Goal: Task Accomplishment & Management: Use online tool/utility

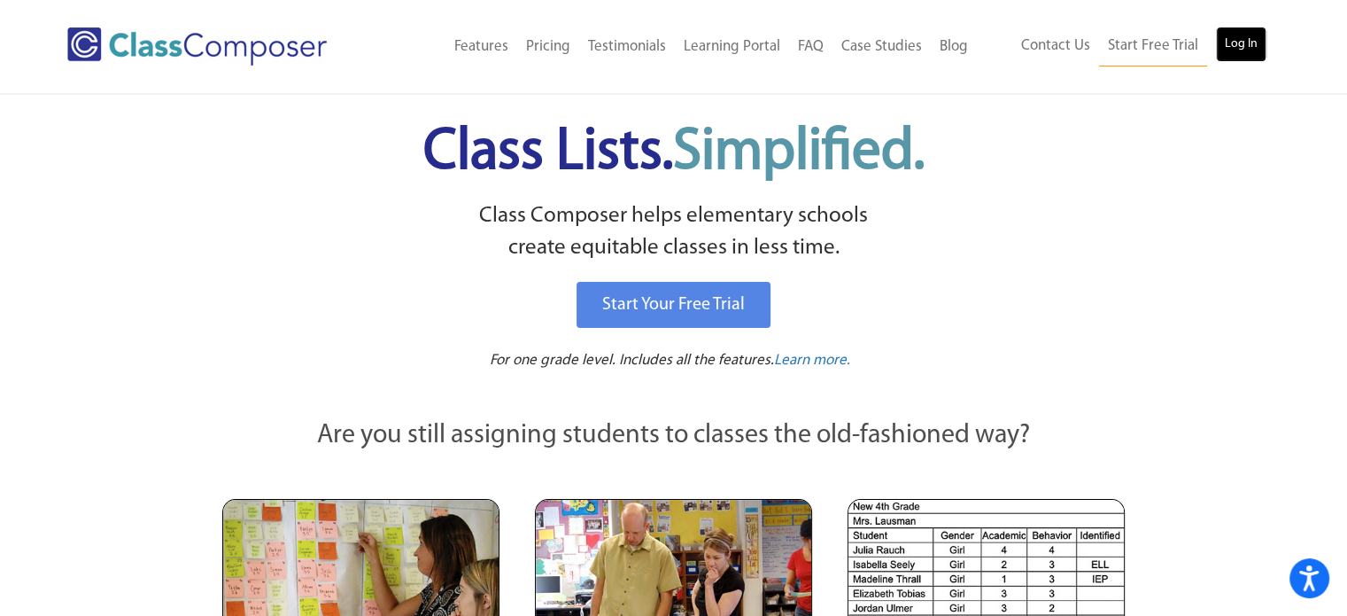
click at [1237, 47] on link "Log In" at bounding box center [1241, 44] width 50 height 35
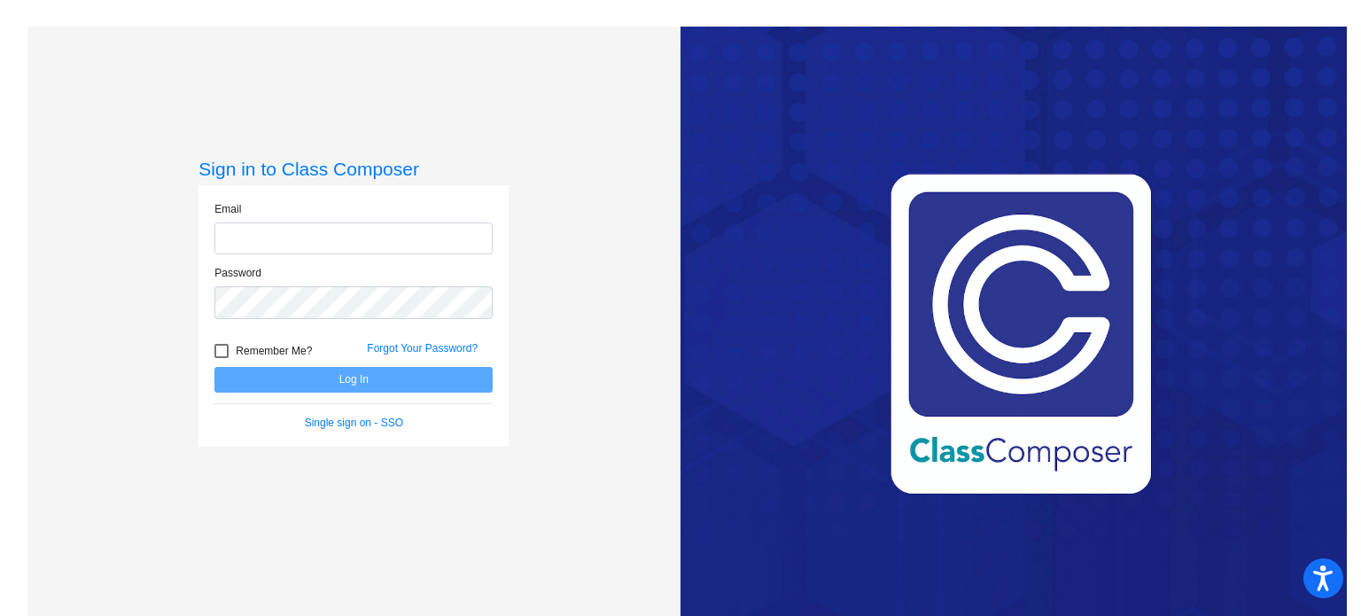
type input "[EMAIL_ADDRESS][DOMAIN_NAME]"
click at [323, 382] on button "Log In" at bounding box center [353, 380] width 278 height 26
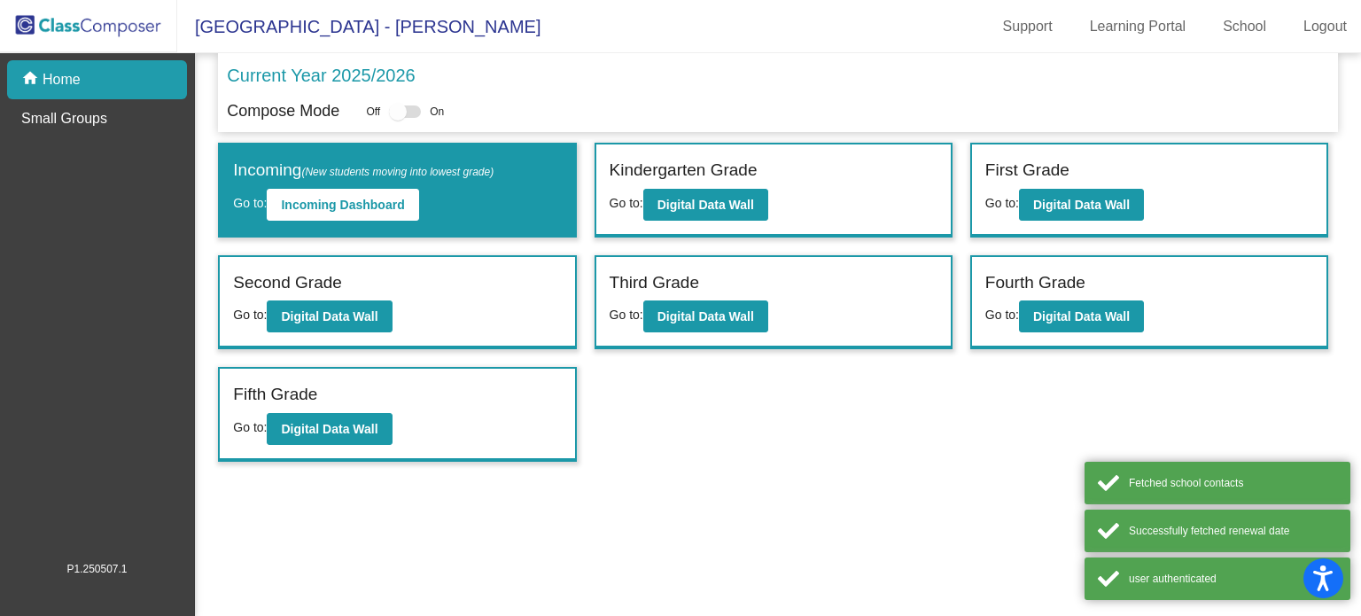
click at [323, 382] on div "Fifth Grade" at bounding box center [397, 397] width 328 height 31
click at [702, 399] on div "Incoming (New students moving into lowest grade) Go to: Incoming Dashboard Kind…" at bounding box center [777, 302] width 1119 height 319
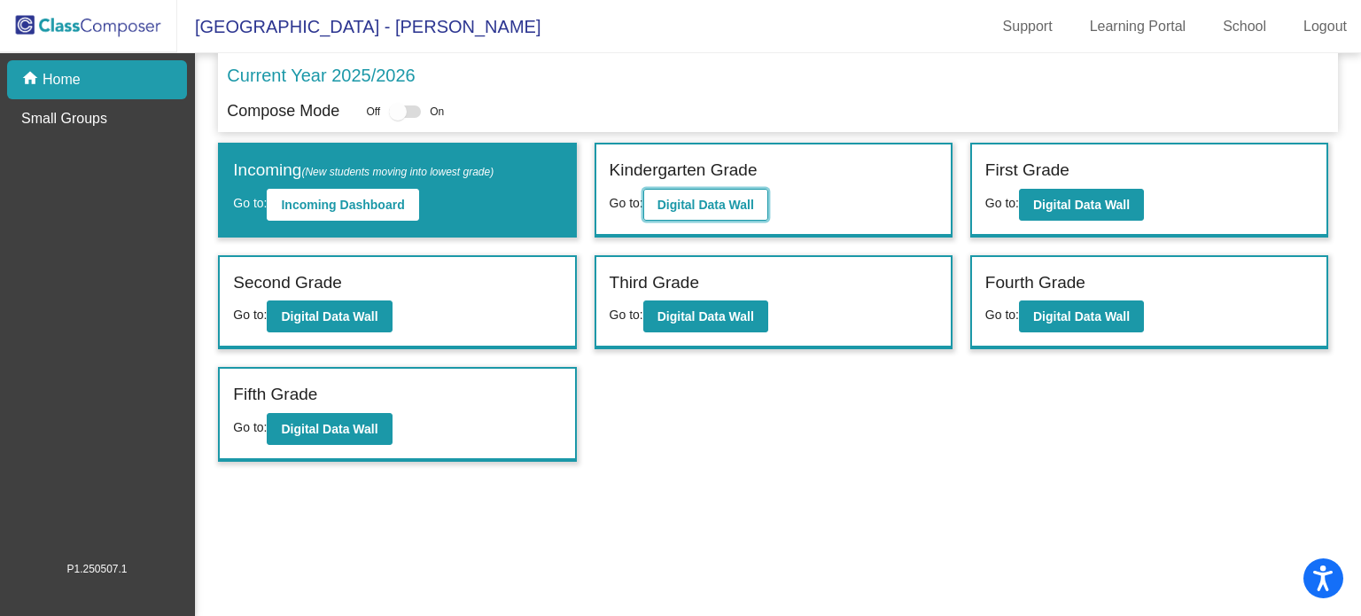
click at [721, 202] on b "Digital Data Wall" at bounding box center [705, 205] width 97 height 14
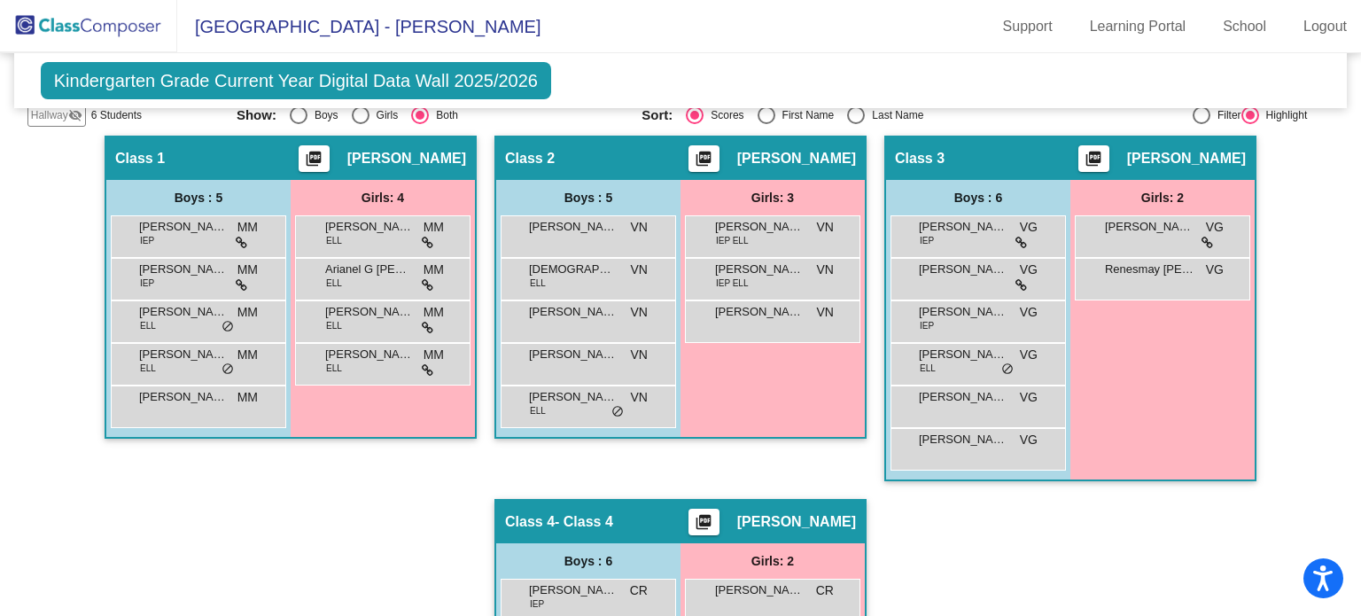
scroll to position [317, 0]
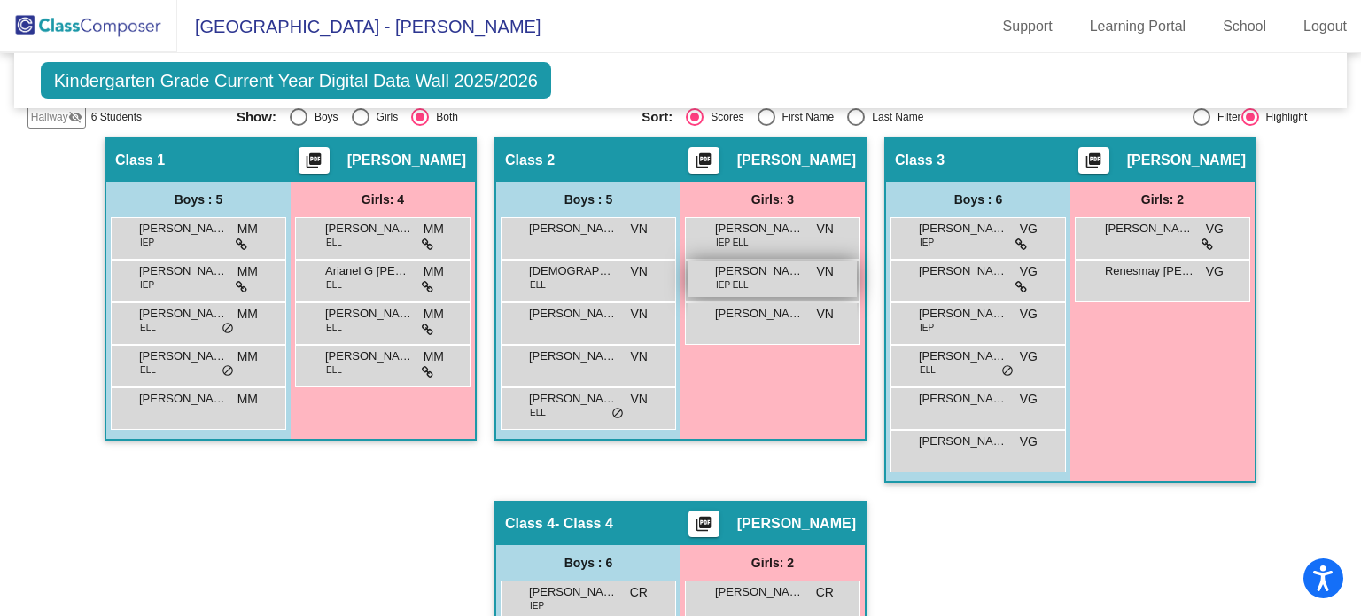
click at [734, 281] on span "IEP ELL" at bounding box center [732, 284] width 33 height 13
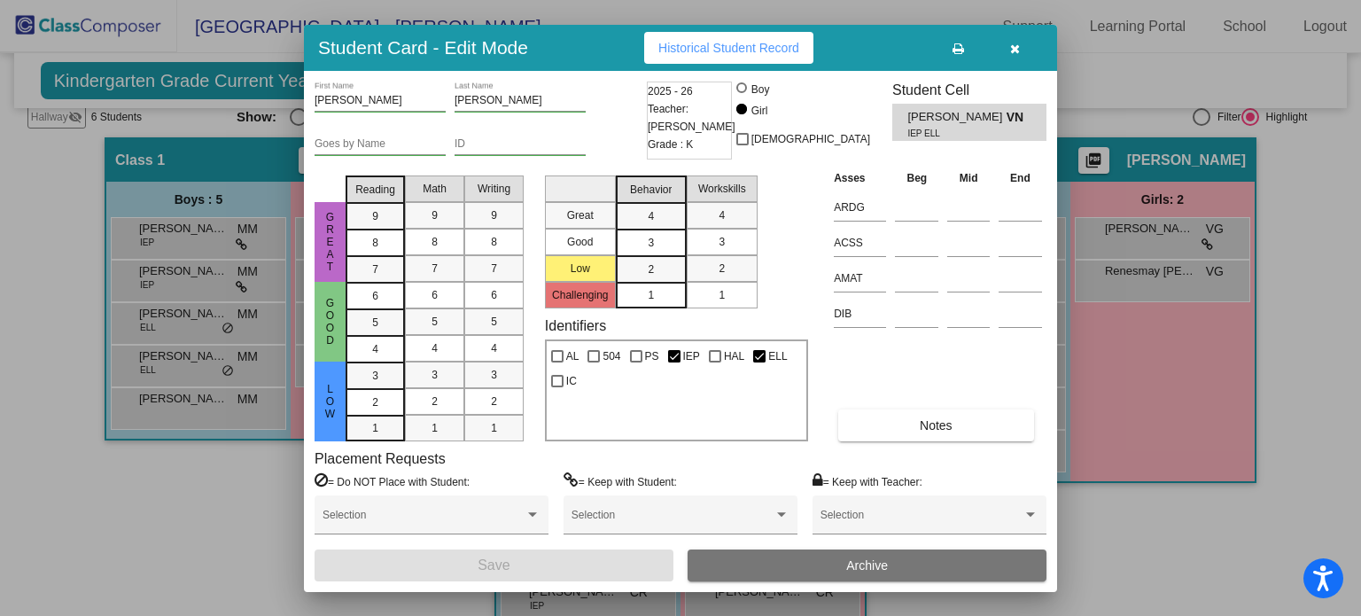
click at [1011, 49] on icon "button" at bounding box center [1015, 49] width 10 height 12
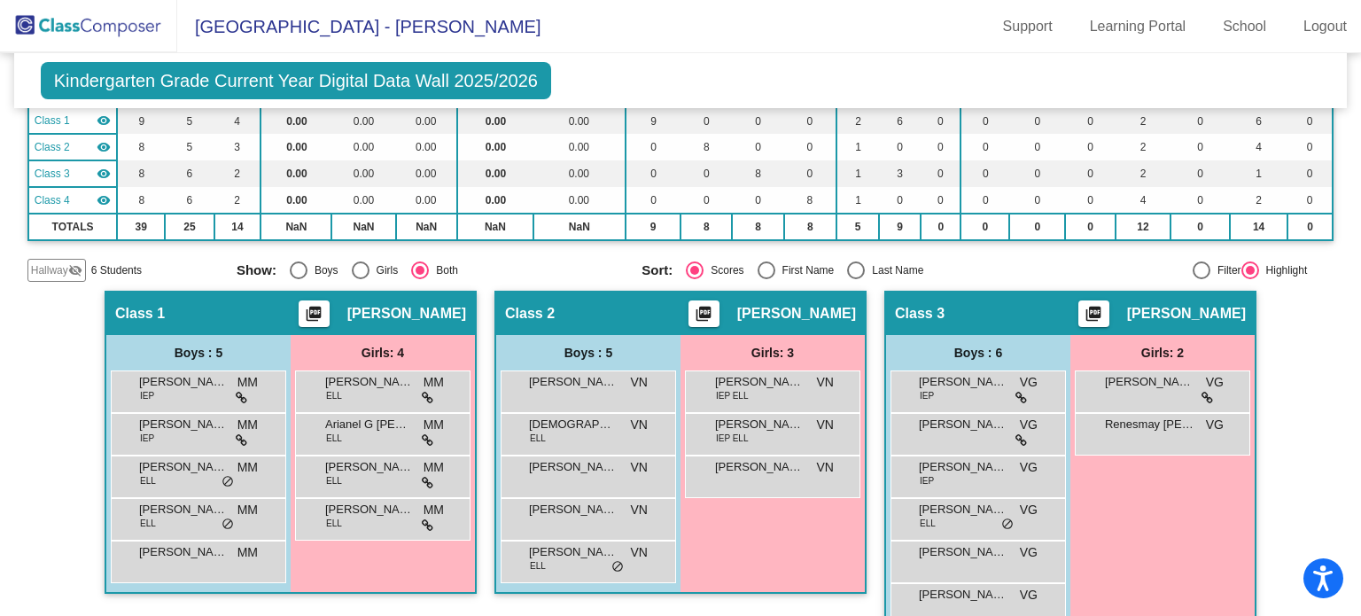
scroll to position [0, 0]
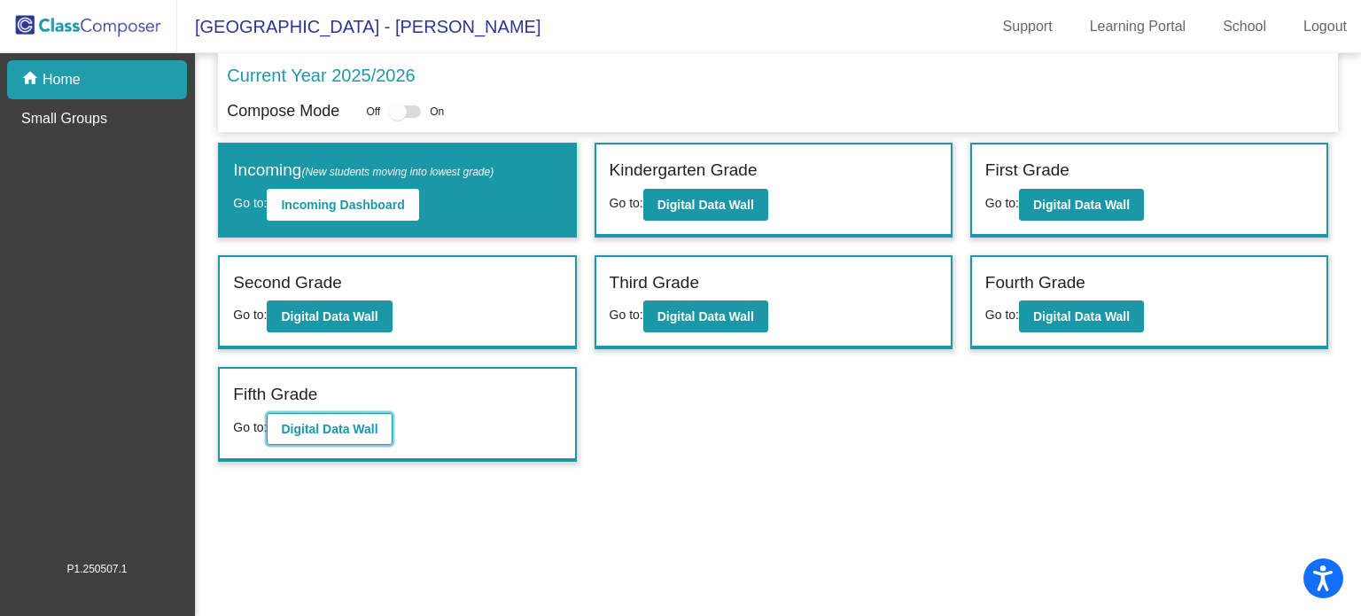
click at [330, 431] on b "Digital Data Wall" at bounding box center [329, 429] width 97 height 14
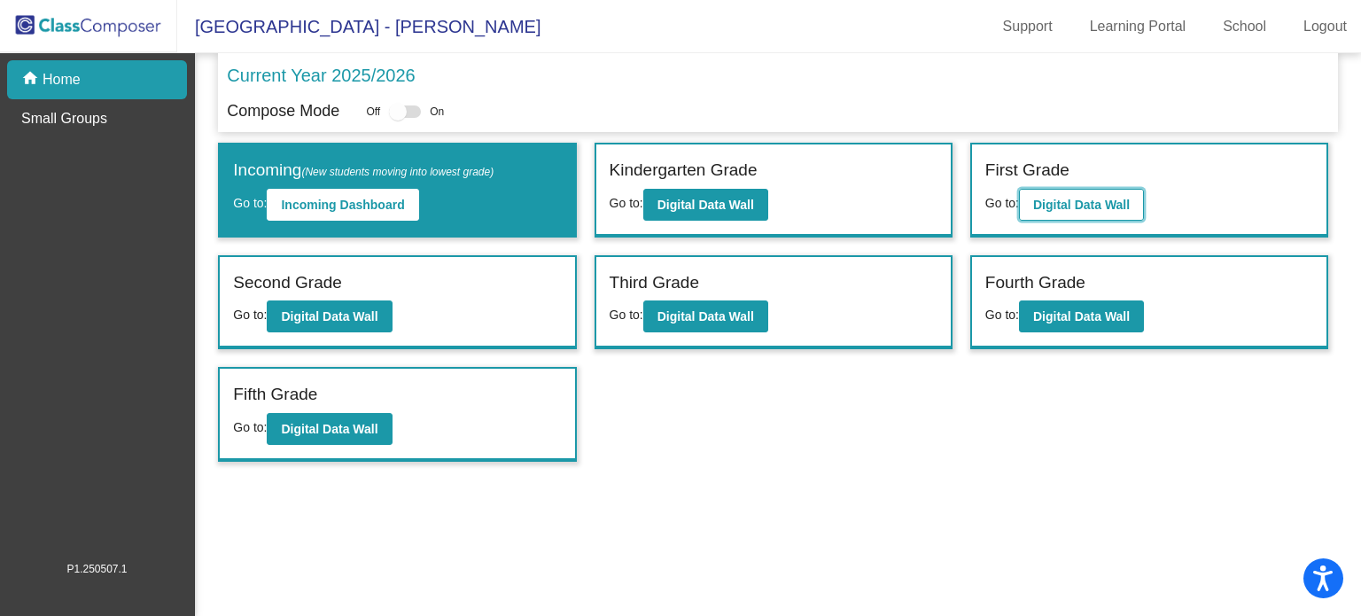
click at [1094, 200] on b "Digital Data Wall" at bounding box center [1081, 205] width 97 height 14
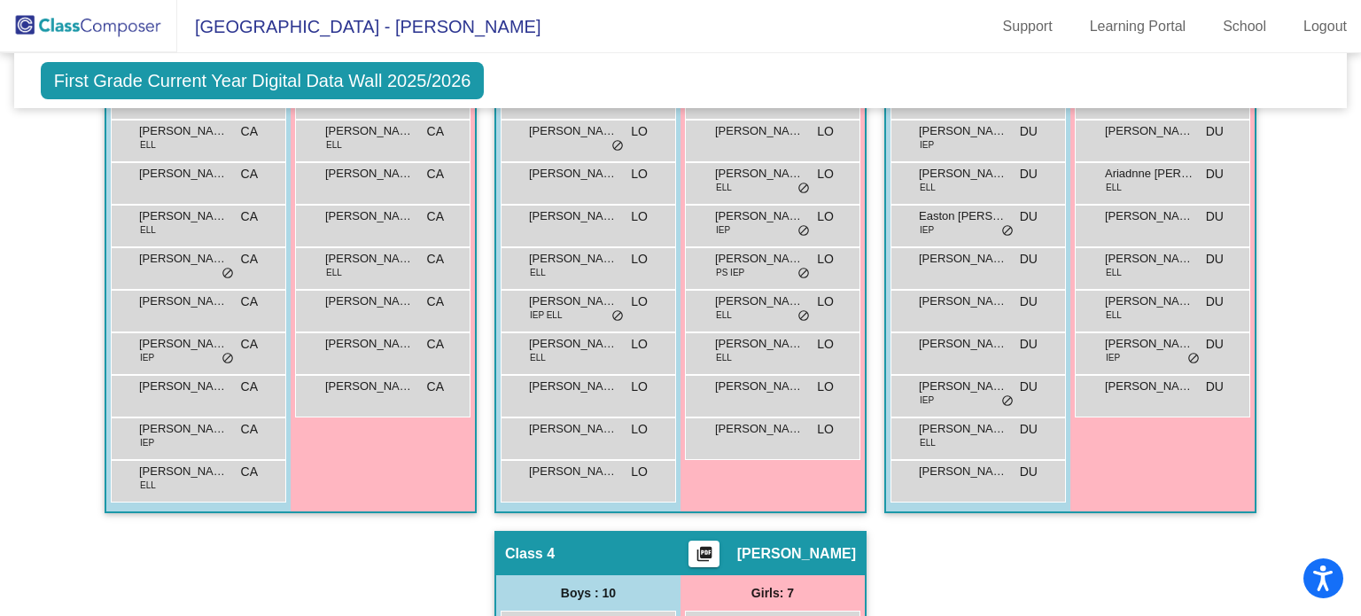
scroll to position [463, 0]
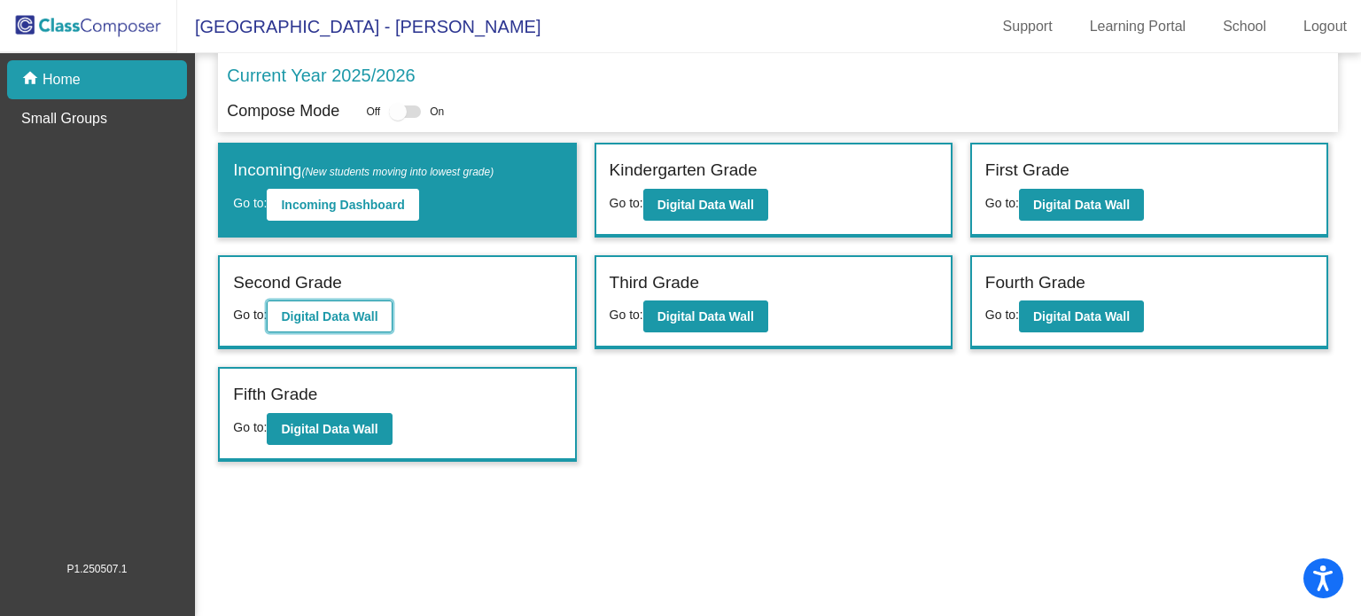
click at [337, 311] on b "Digital Data Wall" at bounding box center [329, 316] width 97 height 14
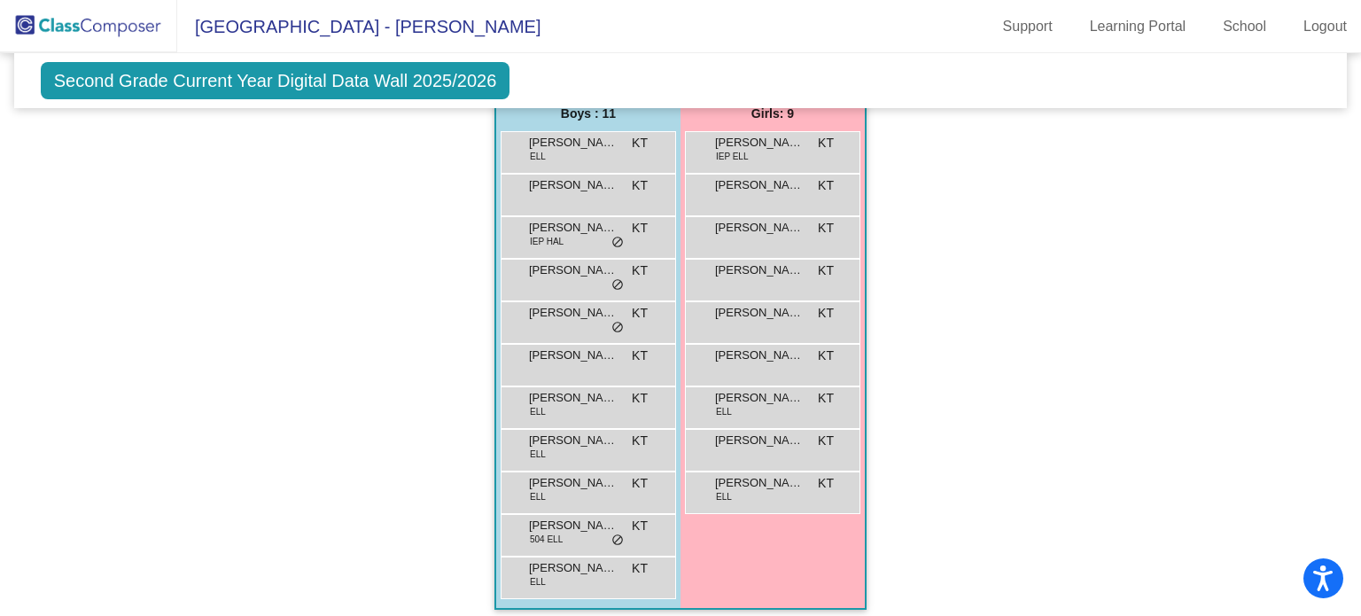
scroll to position [978, 0]
click at [581, 534] on div "[PERSON_NAME] 504 [PERSON_NAME] lock do_not_disturb_alt" at bounding box center [585, 534] width 169 height 36
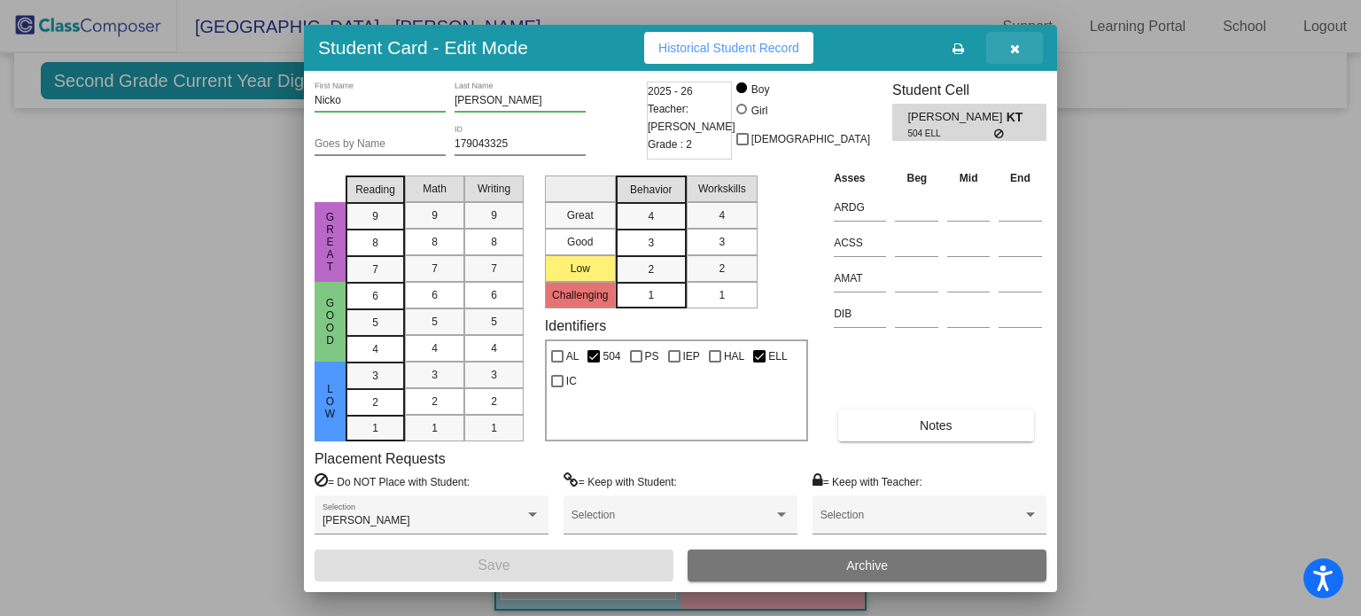
click at [1013, 47] on icon "button" at bounding box center [1015, 49] width 10 height 12
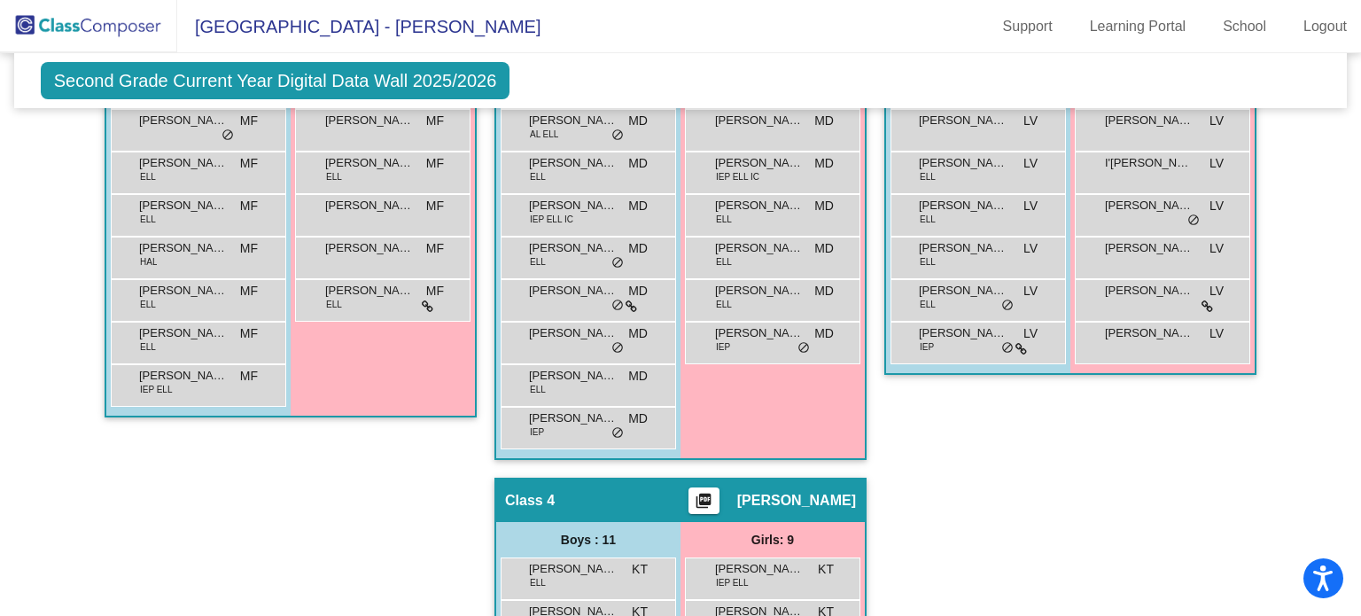
scroll to position [554, 0]
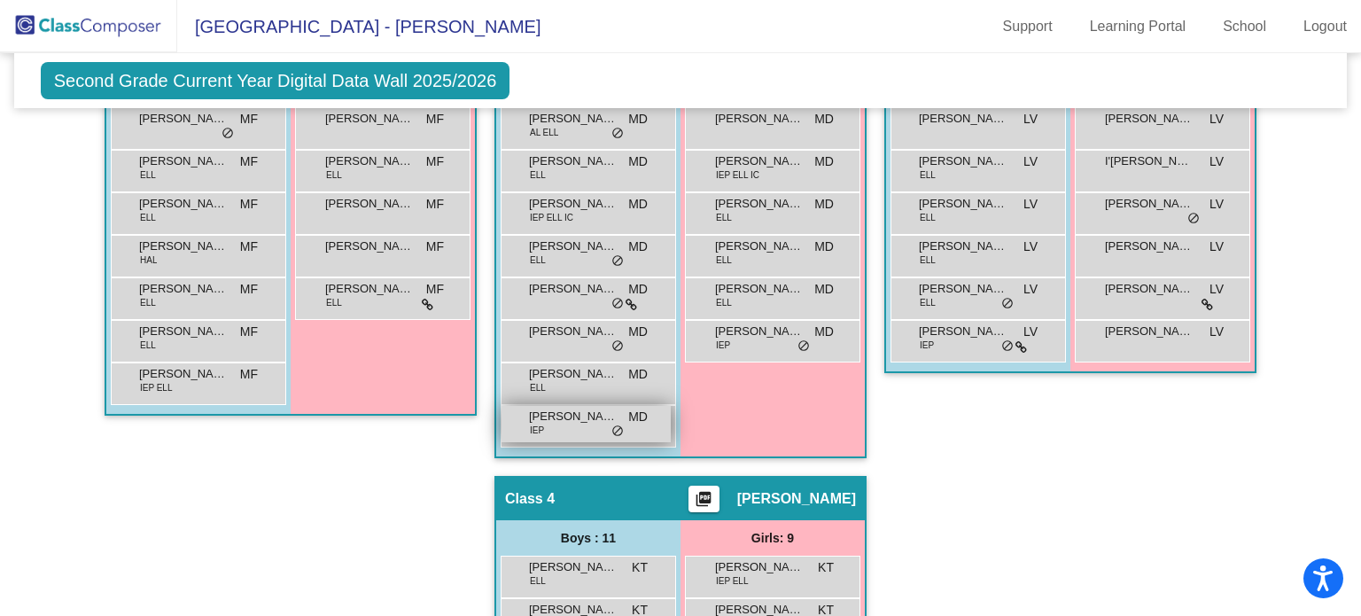
click at [594, 410] on span "[PERSON_NAME]" at bounding box center [573, 416] width 89 height 18
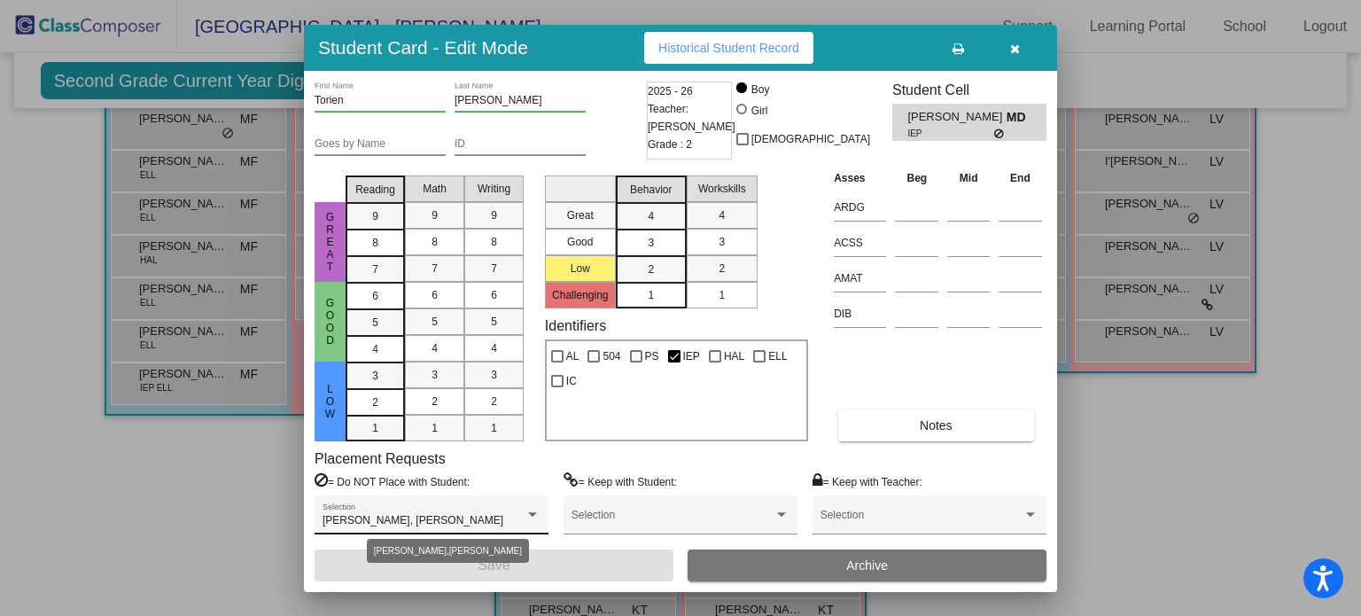
click at [533, 512] on div at bounding box center [532, 514] width 9 height 4
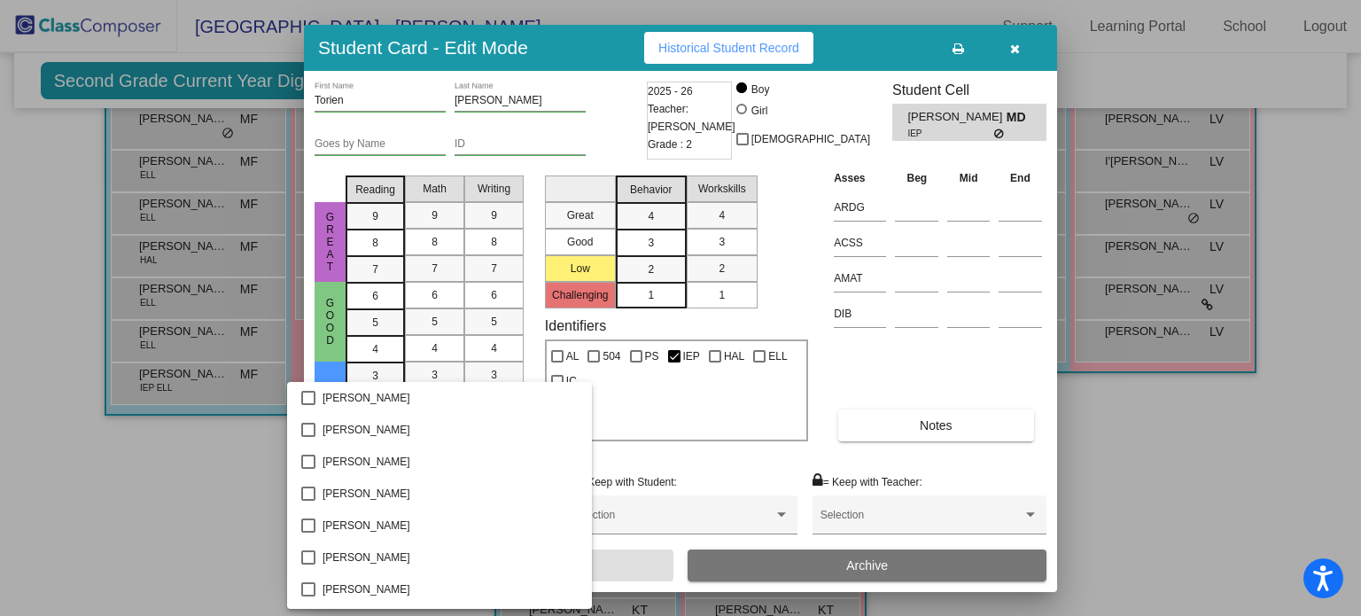
scroll to position [928, 0]
click at [620, 450] on div at bounding box center [680, 308] width 1361 height 616
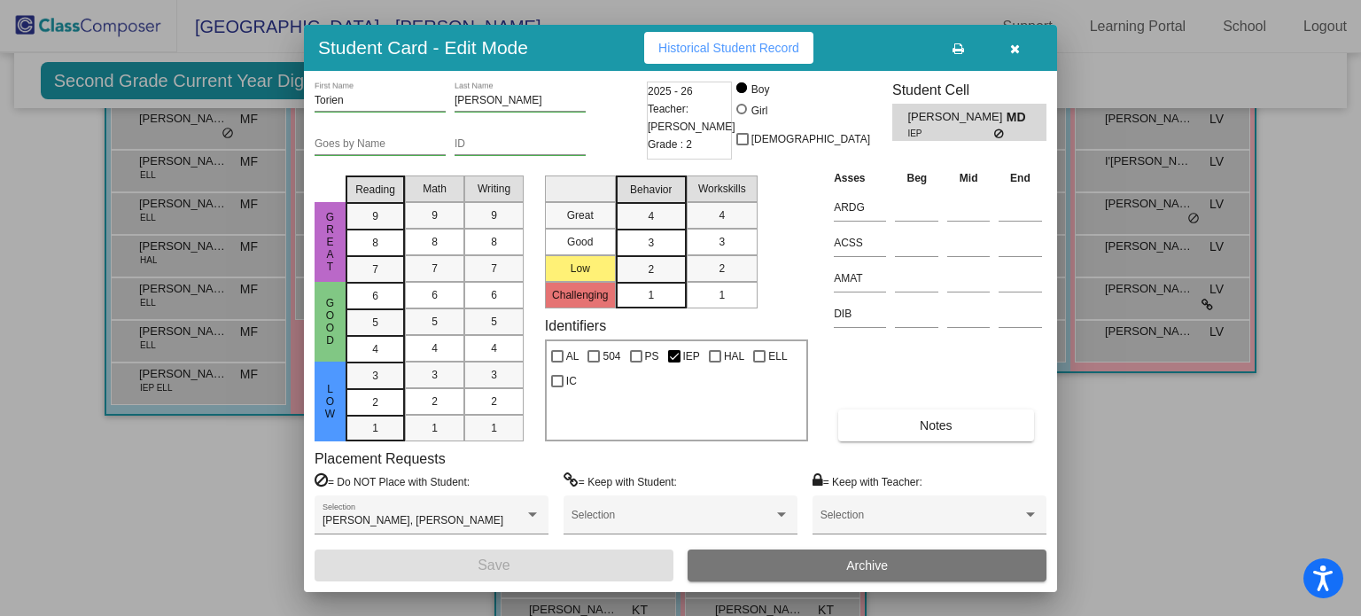
click at [1013, 48] on icon "button" at bounding box center [1015, 49] width 10 height 12
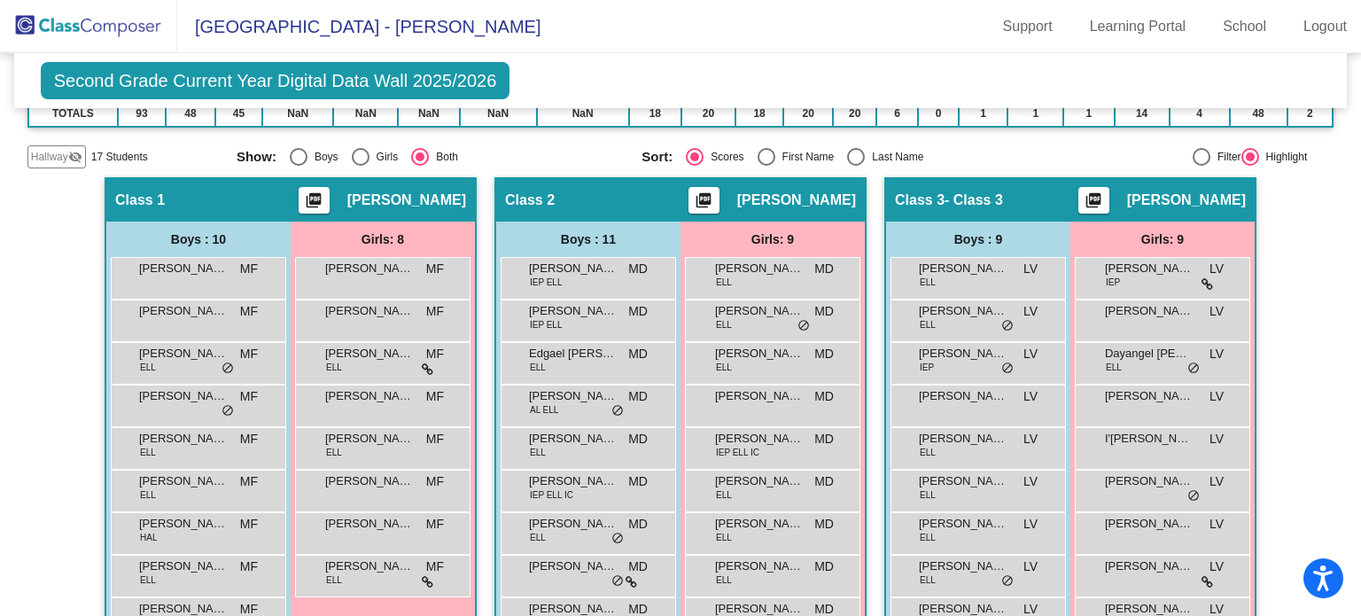
scroll to position [0, 0]
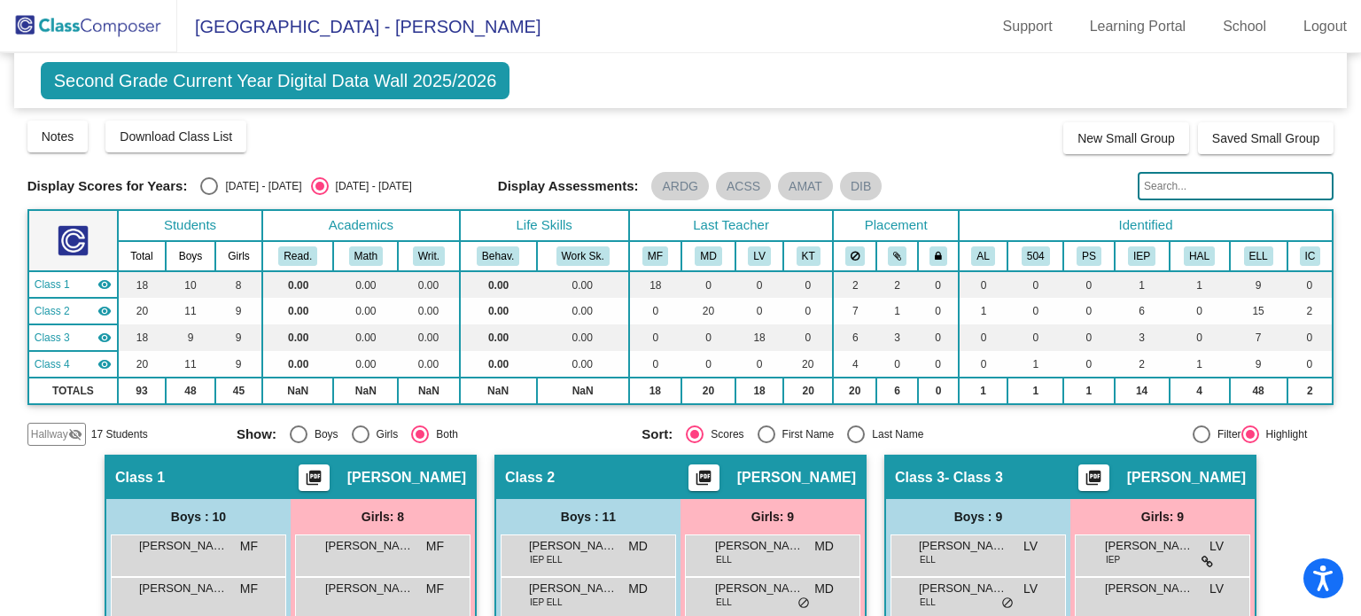
click at [198, 88] on span "Second Grade Current Year Digital Data Wall 2025/2026" at bounding box center [275, 80] width 469 height 37
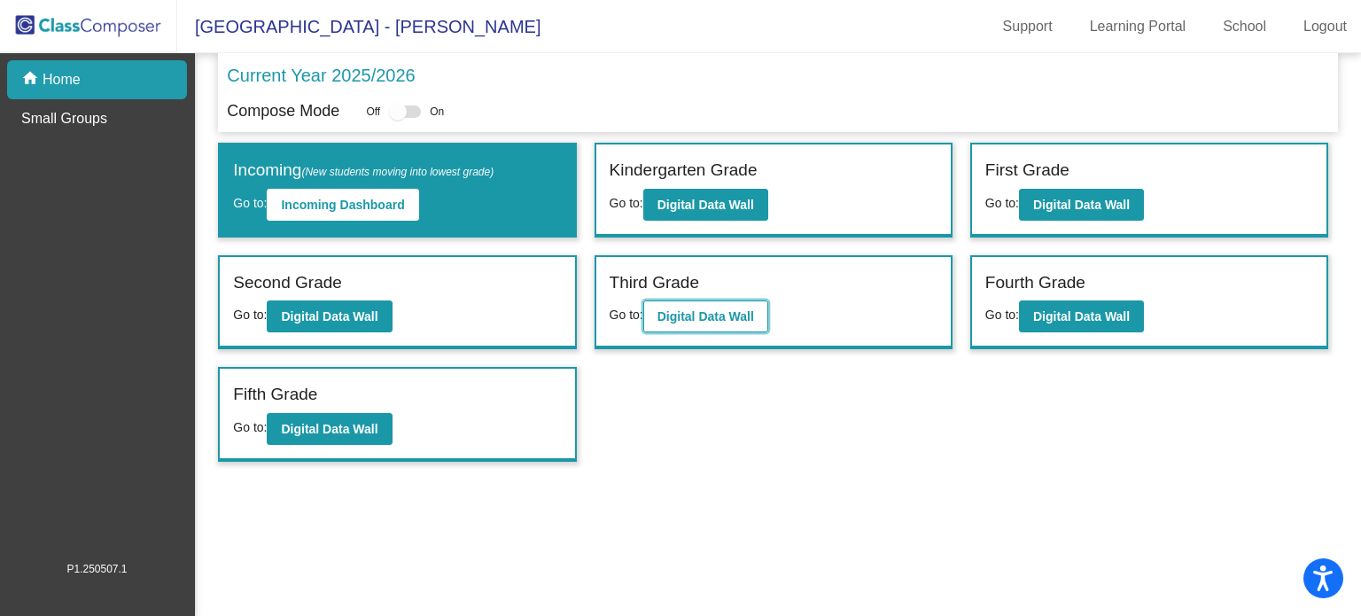
click at [715, 311] on b "Digital Data Wall" at bounding box center [705, 316] width 97 height 14
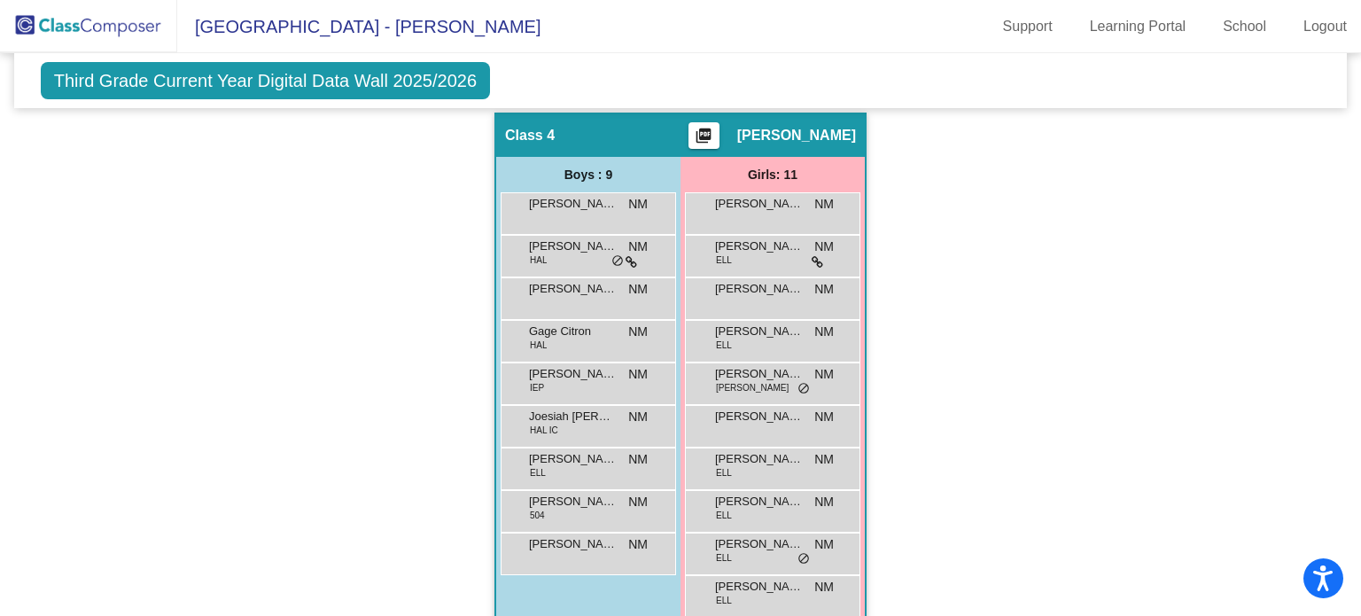
scroll to position [987, 0]
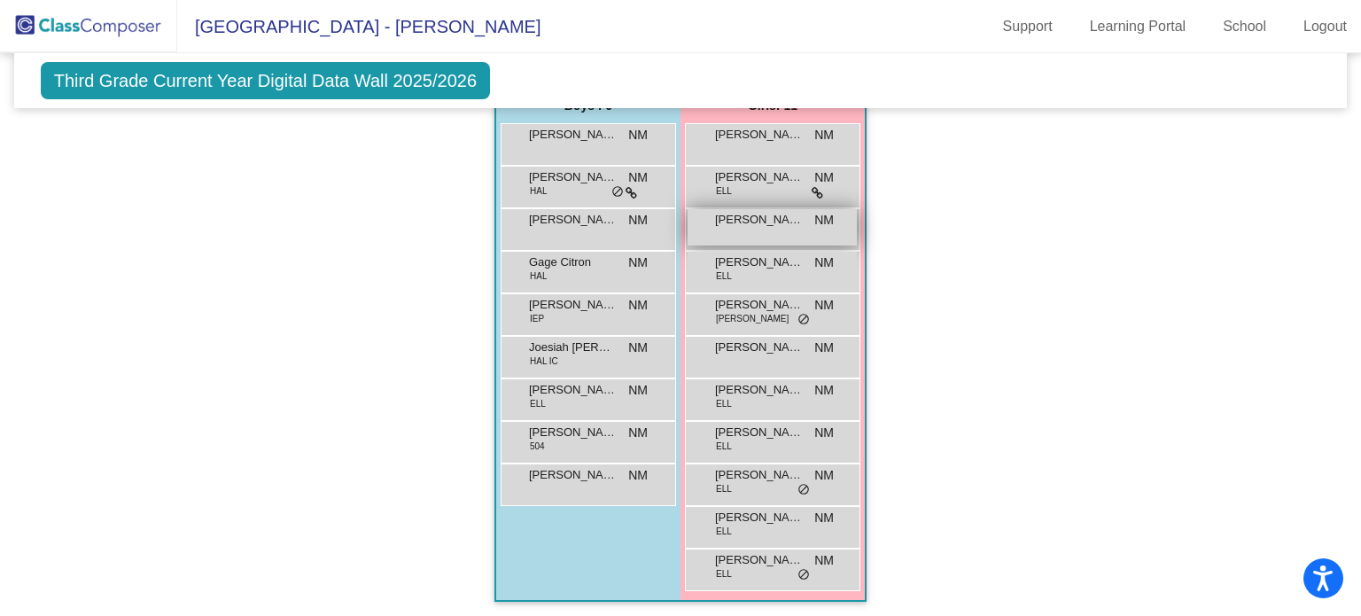
click at [743, 223] on span "[PERSON_NAME]" at bounding box center [759, 220] width 89 height 18
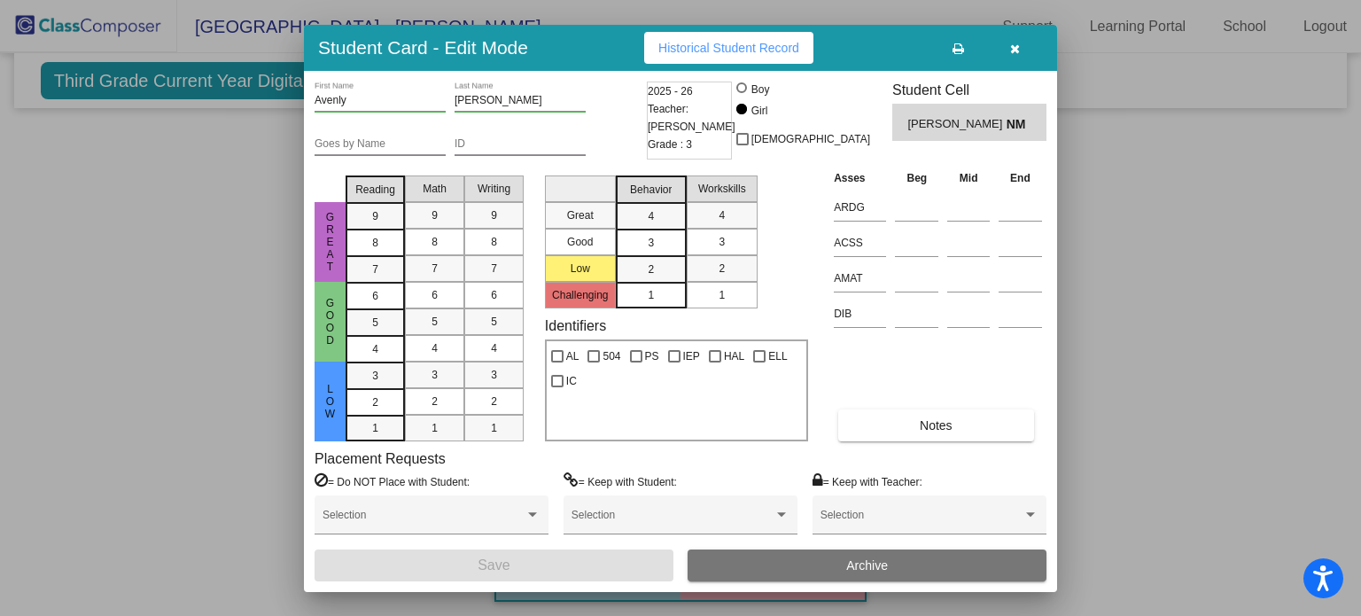
click at [1016, 44] on icon "button" at bounding box center [1015, 49] width 10 height 12
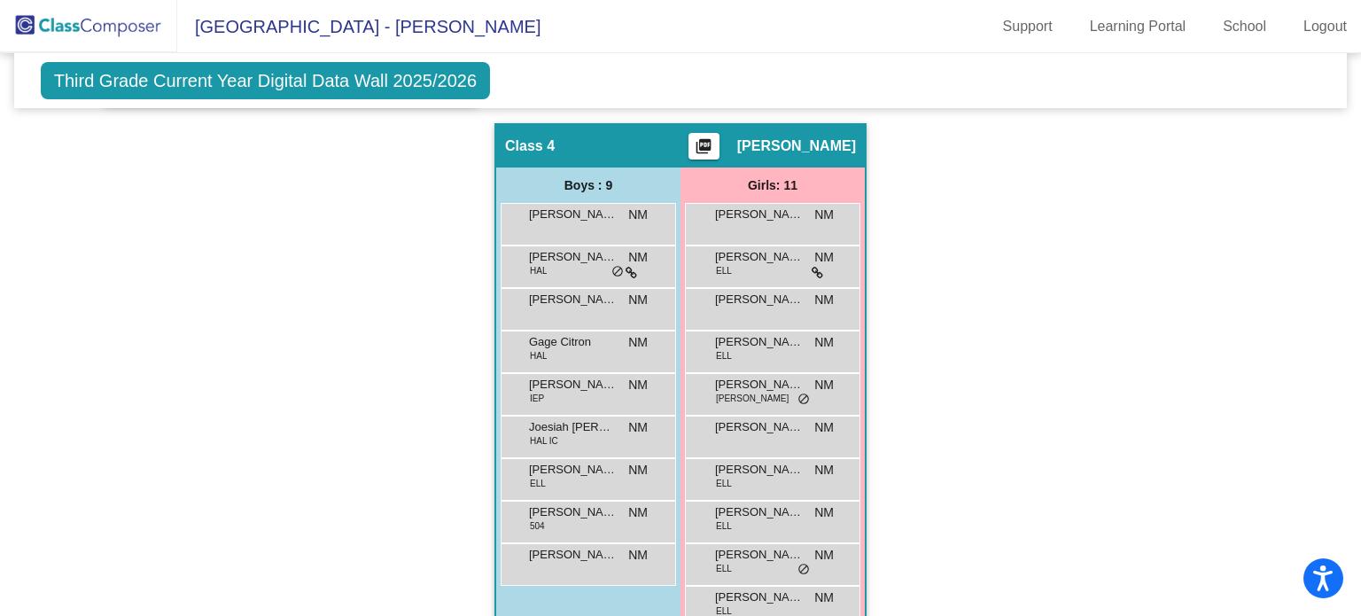
scroll to position [906, 0]
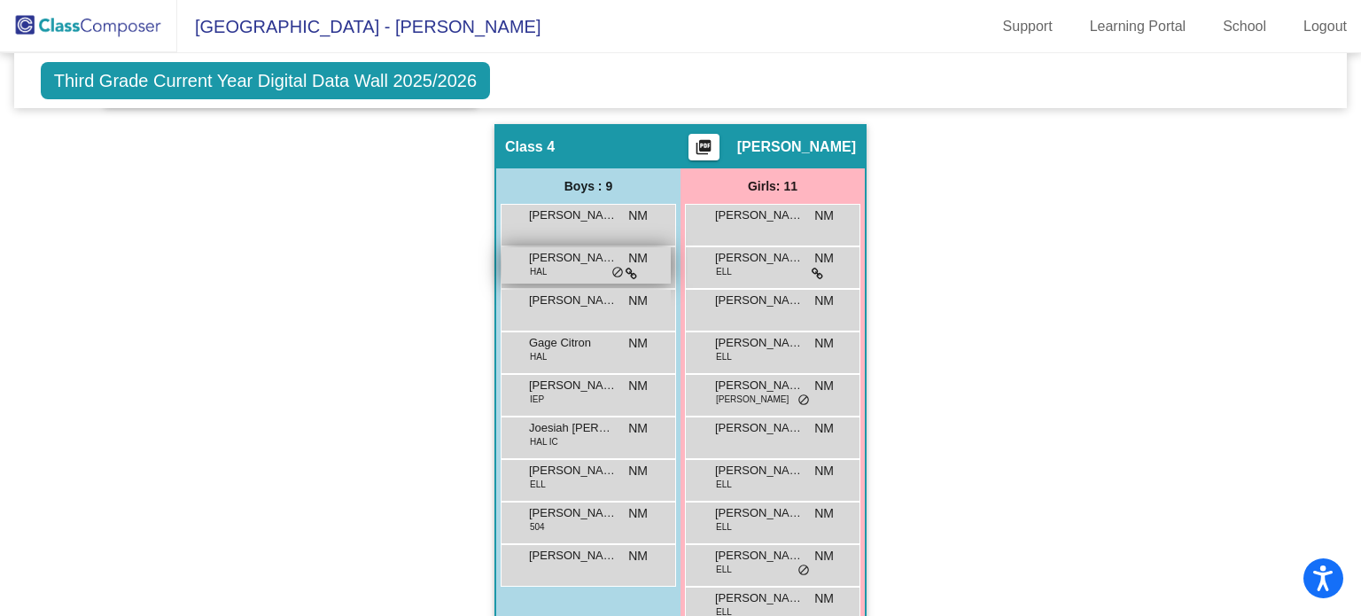
click at [570, 272] on div "[PERSON_NAME] [PERSON_NAME] NM lock do_not_disturb_alt" at bounding box center [585, 265] width 169 height 36
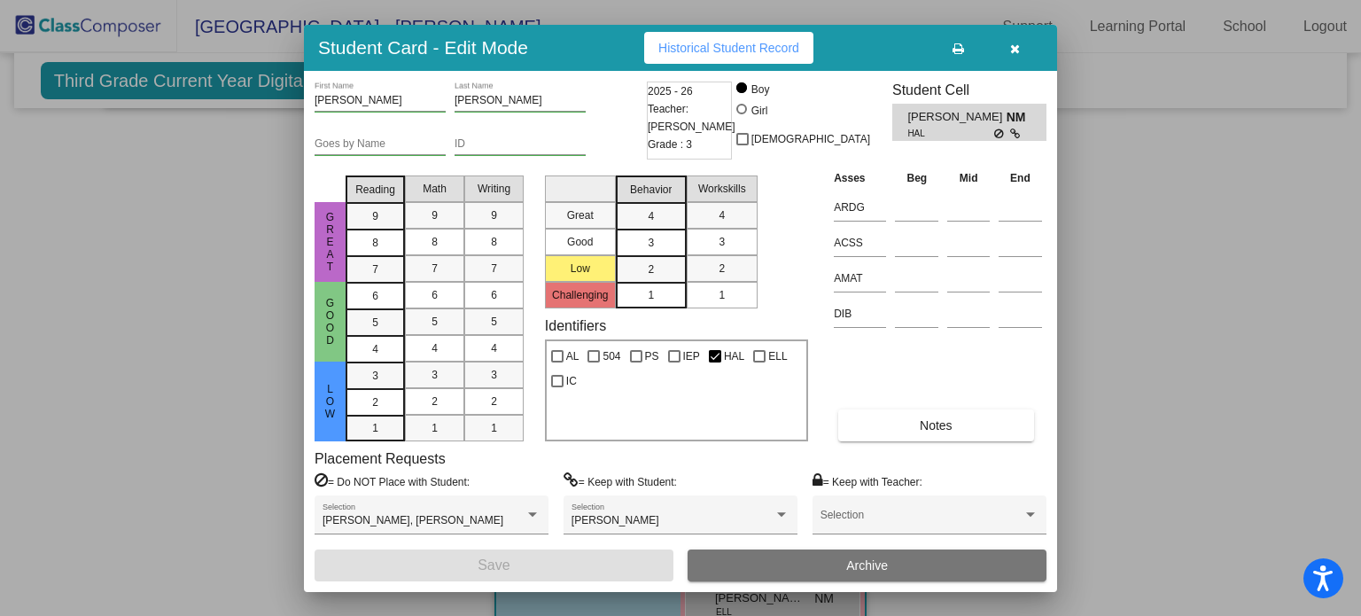
click at [1010, 54] on icon "button" at bounding box center [1015, 49] width 10 height 12
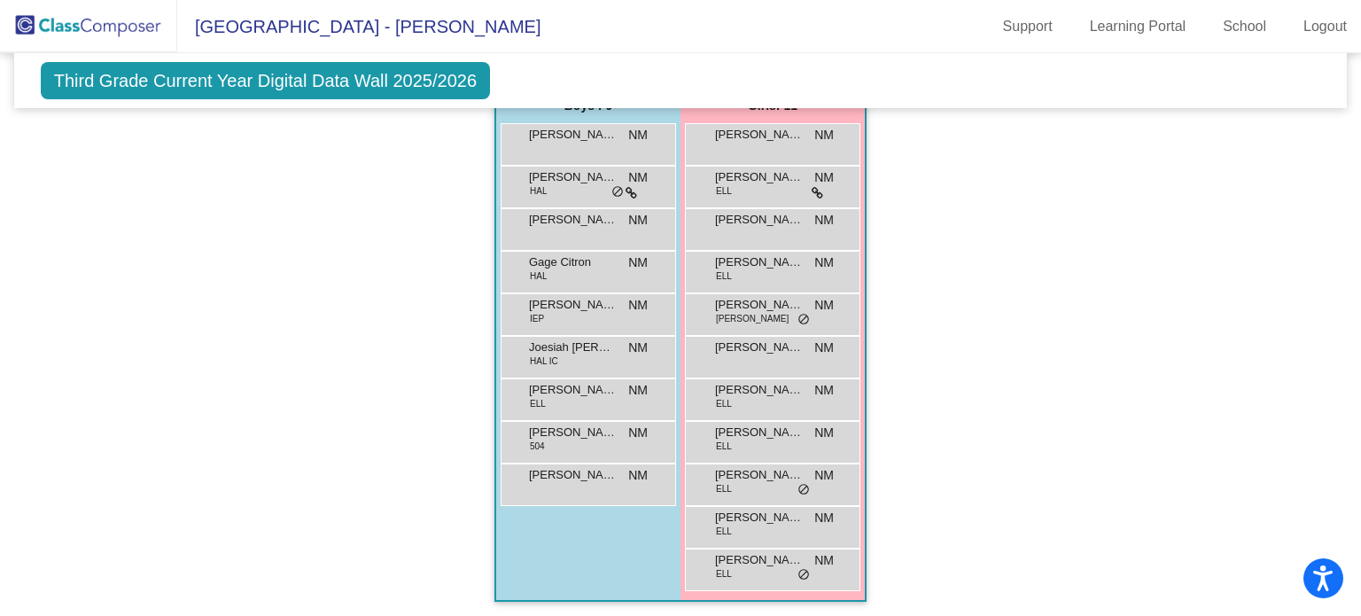
scroll to position [986, 0]
click at [572, 436] on span "[PERSON_NAME] Bump [PERSON_NAME]" at bounding box center [573, 433] width 89 height 18
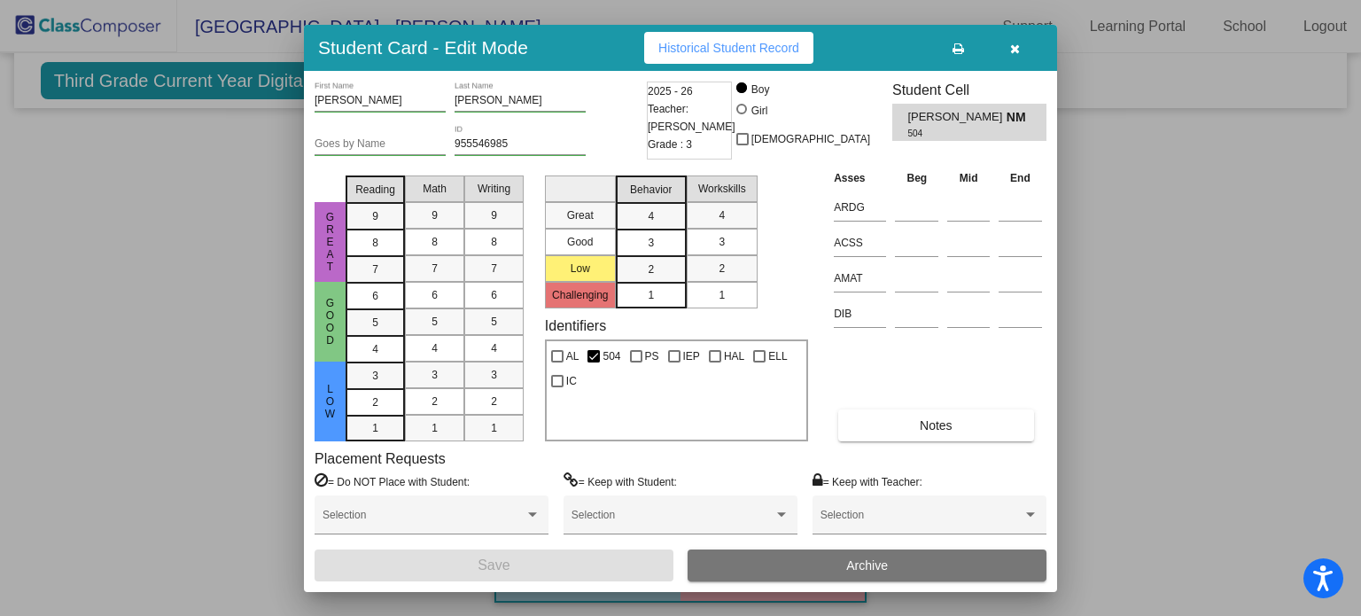
click at [719, 51] on span "Historical Student Record" at bounding box center [728, 48] width 141 height 14
click at [1015, 53] on icon "button" at bounding box center [1015, 49] width 10 height 12
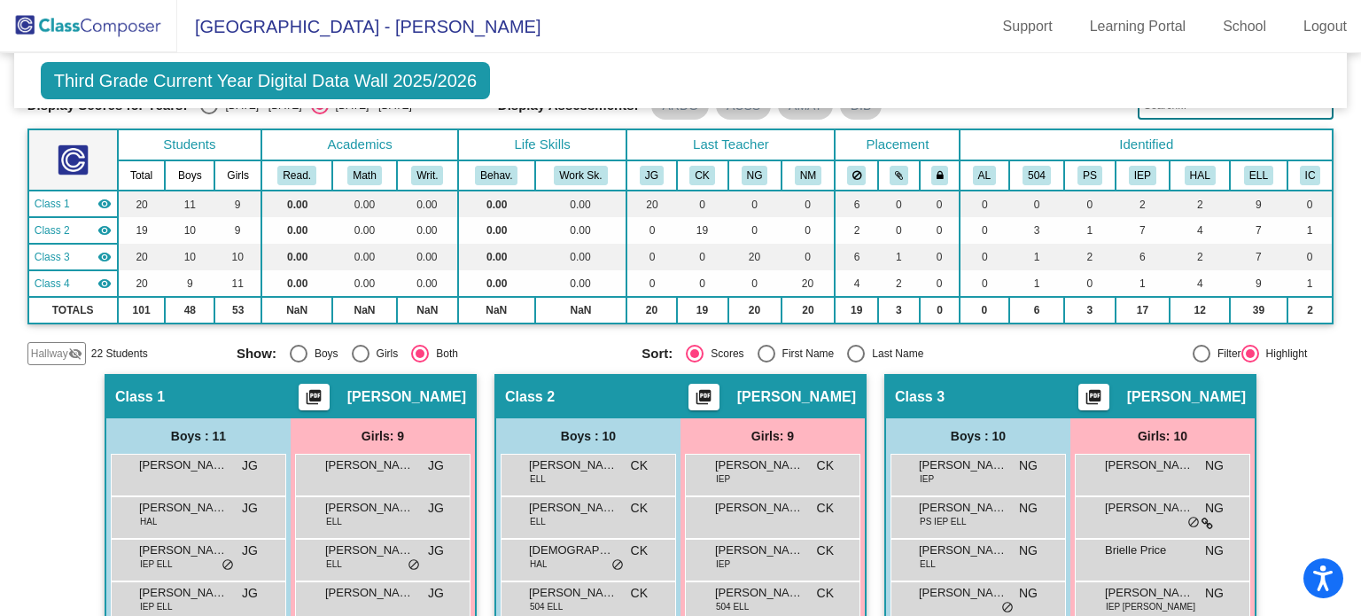
scroll to position [0, 0]
